Goal: Check status

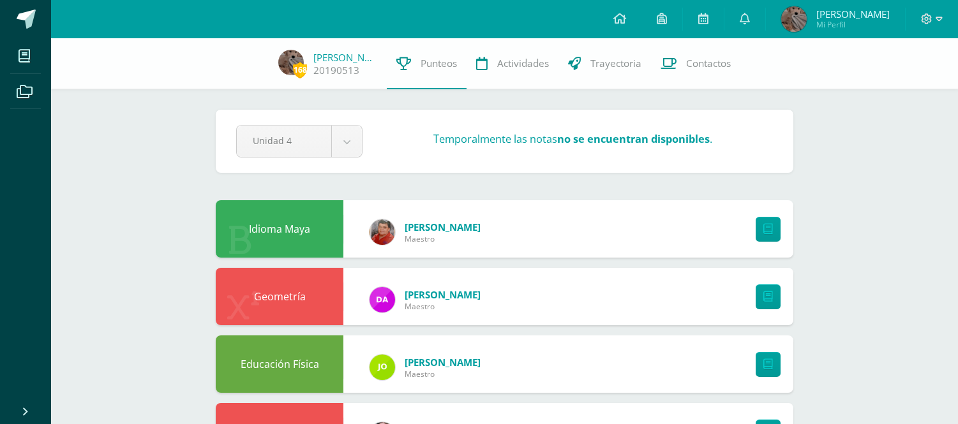
scroll to position [652, 0]
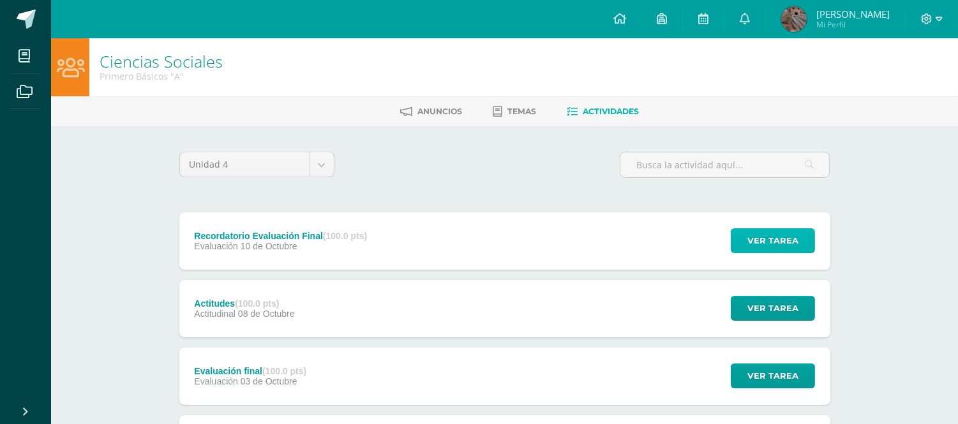
click at [747, 229] on button "Ver tarea" at bounding box center [773, 241] width 84 height 25
